Goal: Entertainment & Leisure: Browse casually

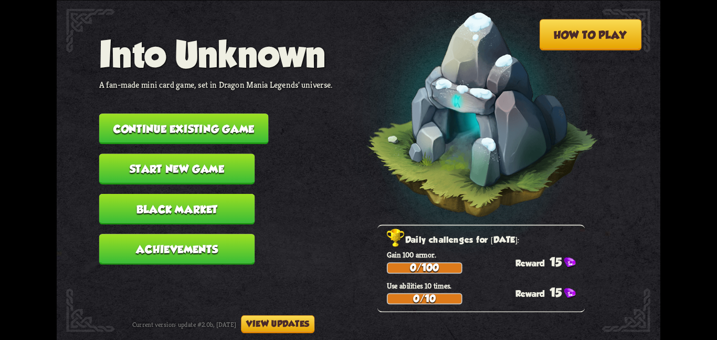
click at [264, 113] on button "Continue existing game" at bounding box center [184, 128] width 170 height 30
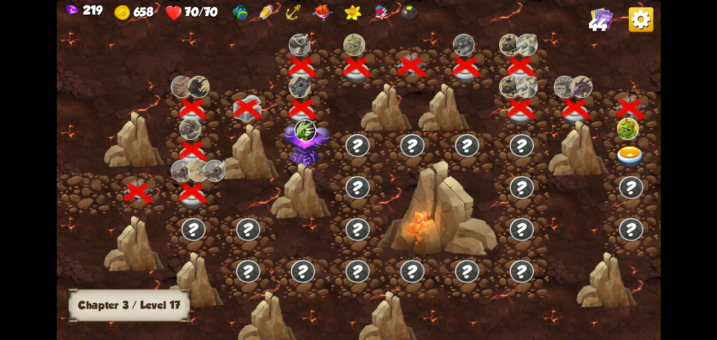
scroll to position [0, 160]
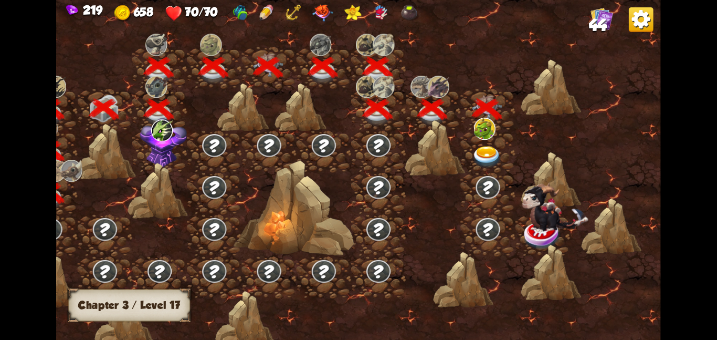
click at [484, 140] on div at bounding box center [488, 151] width 55 height 42
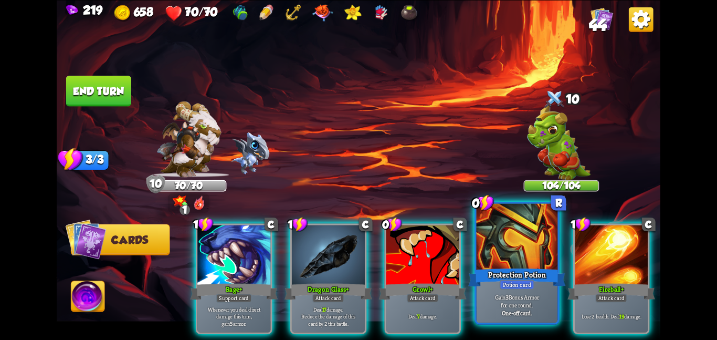
click at [496, 262] on div at bounding box center [517, 237] width 81 height 68
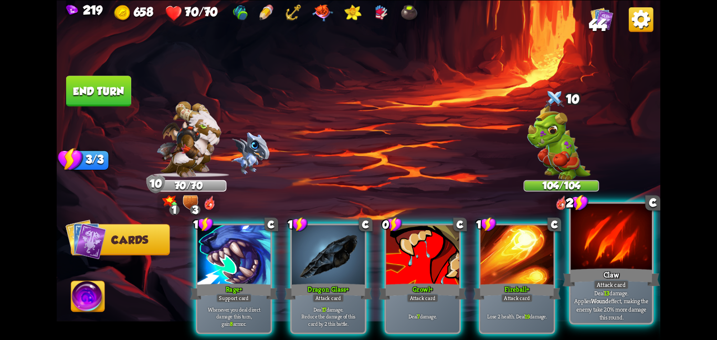
click at [607, 276] on div "Claw" at bounding box center [611, 277] width 97 height 22
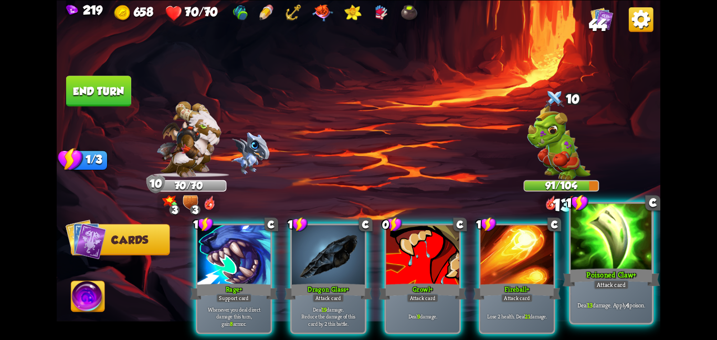
click at [580, 270] on div "Poisoned Claw+" at bounding box center [611, 277] width 97 height 22
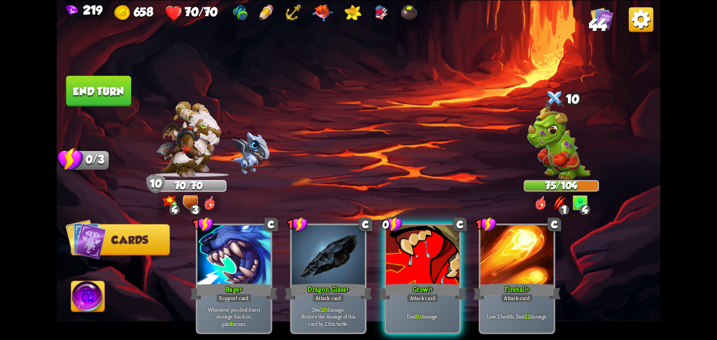
click at [80, 77] on button "End turn" at bounding box center [98, 91] width 65 height 30
